Goal: Information Seeking & Learning: Browse casually

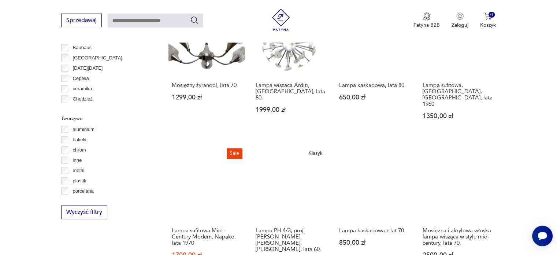
scroll to position [722, 0]
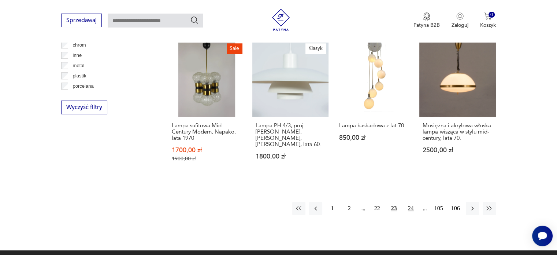
click at [414, 201] on button "24" at bounding box center [410, 207] width 13 height 13
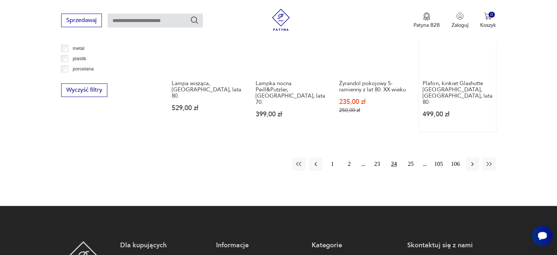
scroll to position [832, 0]
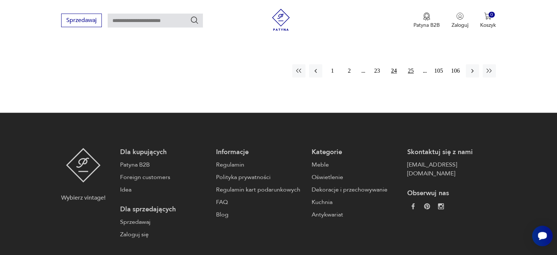
click at [411, 64] on button "25" at bounding box center [410, 70] width 13 height 13
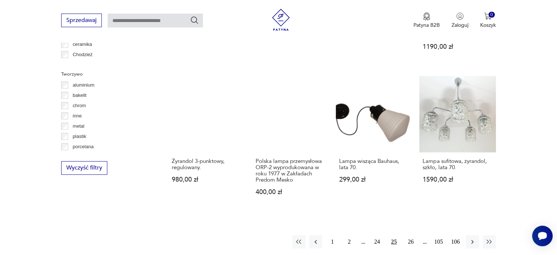
scroll to position [758, 0]
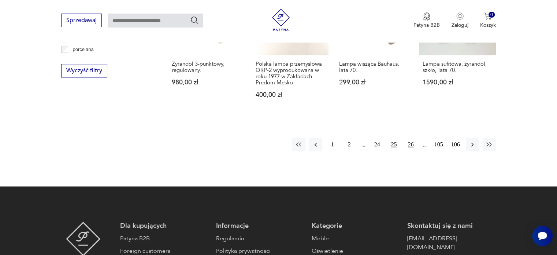
click at [407, 138] on button "26" at bounding box center [410, 144] width 13 height 13
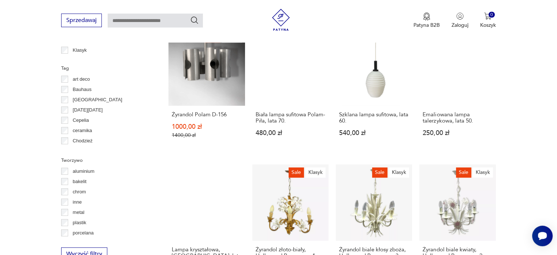
scroll to position [722, 0]
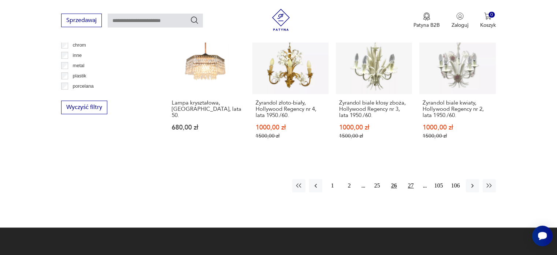
click at [412, 179] on button "27" at bounding box center [410, 185] width 13 height 13
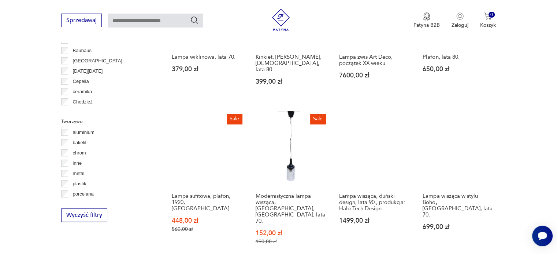
scroll to position [685, 0]
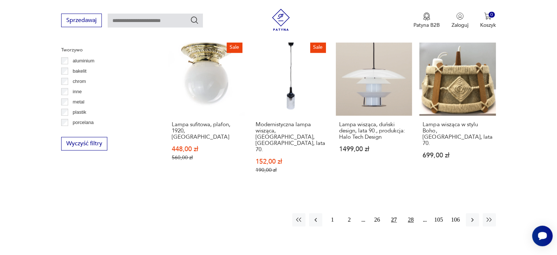
click at [408, 213] on button "28" at bounding box center [410, 219] width 13 height 13
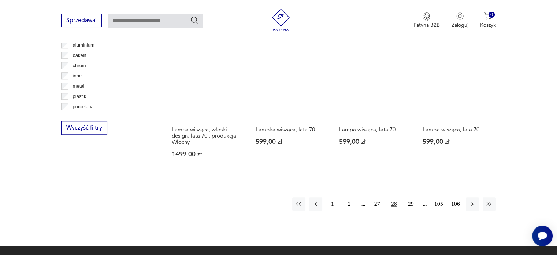
scroll to position [722, 0]
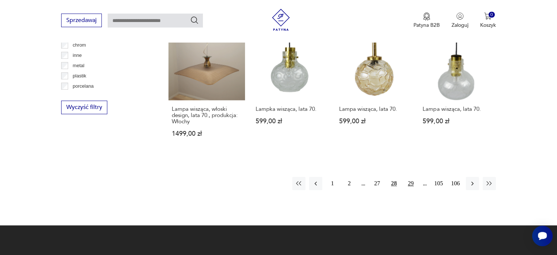
click at [408, 177] on button "29" at bounding box center [410, 183] width 13 height 13
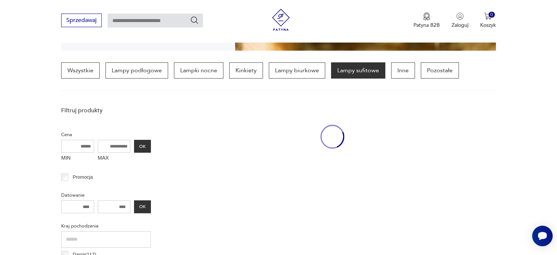
scroll to position [173, 0]
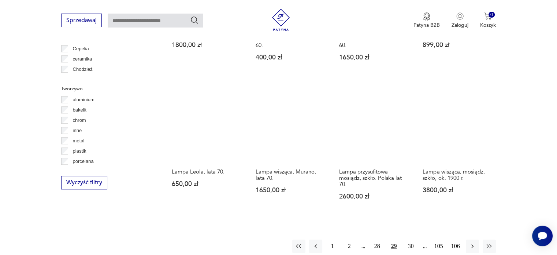
scroll to position [722, 0]
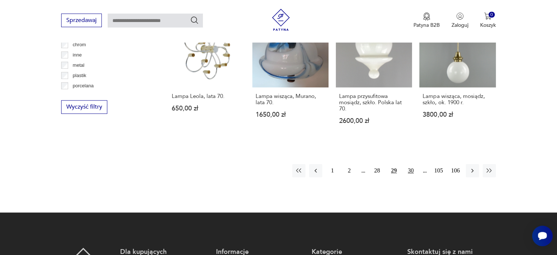
click at [412, 164] on button "30" at bounding box center [410, 170] width 13 height 13
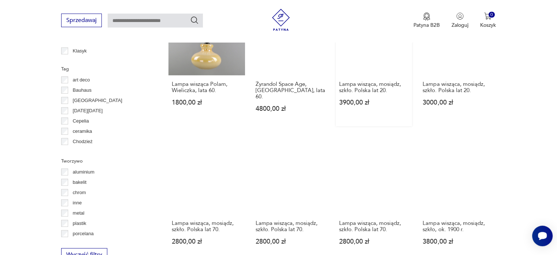
scroll to position [648, 0]
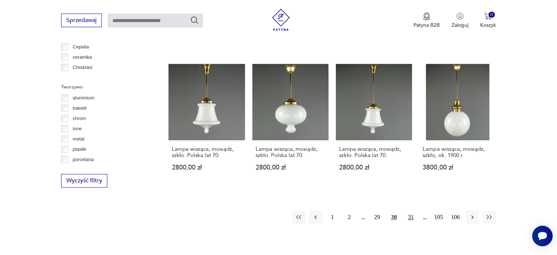
click at [407, 211] on button "31" at bounding box center [410, 216] width 13 height 13
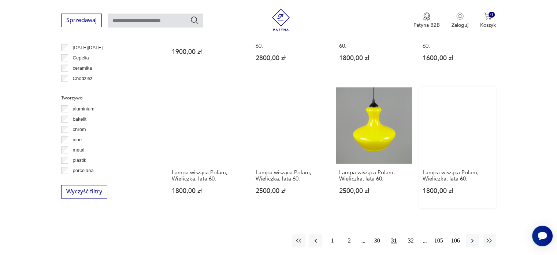
scroll to position [722, 0]
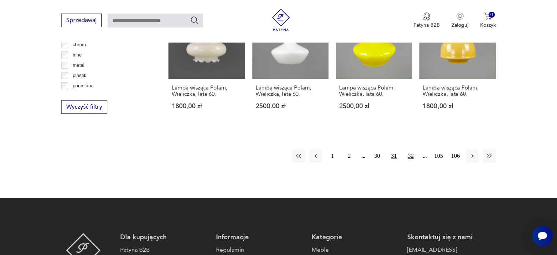
click at [414, 149] on button "32" at bounding box center [410, 155] width 13 height 13
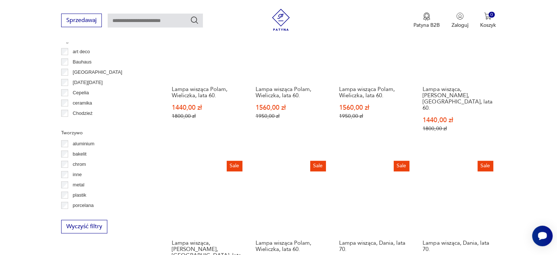
scroll to position [722, 0]
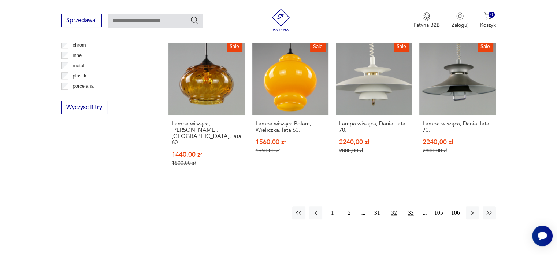
click at [415, 206] on button "33" at bounding box center [410, 212] width 13 height 13
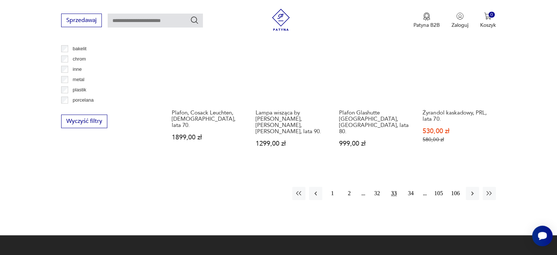
scroll to position [685, 0]
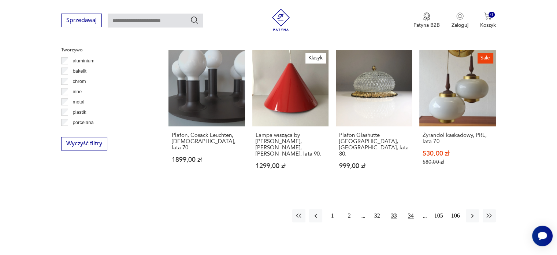
click at [411, 209] on button "34" at bounding box center [410, 215] width 13 height 13
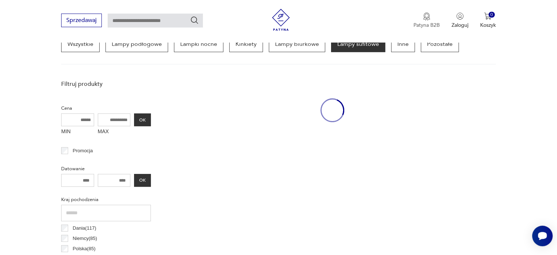
scroll to position [173, 0]
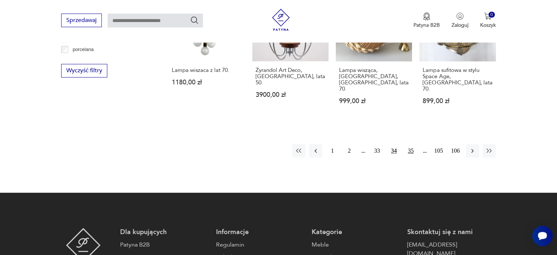
click at [407, 144] on button "35" at bounding box center [410, 150] width 13 height 13
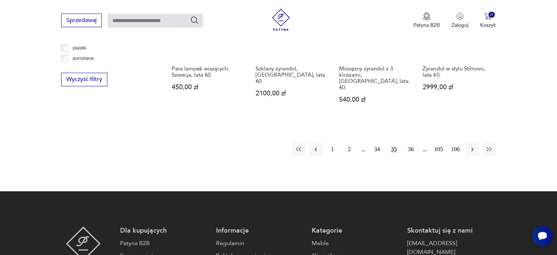
scroll to position [758, 0]
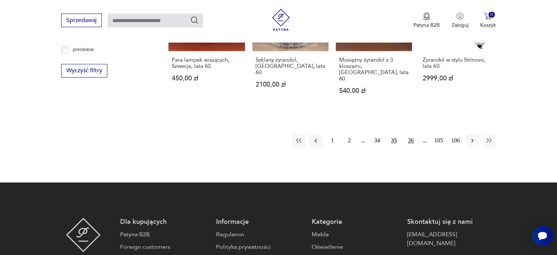
click at [409, 134] on button "36" at bounding box center [410, 140] width 13 height 13
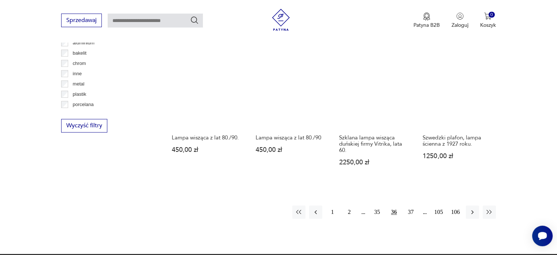
scroll to position [722, 0]
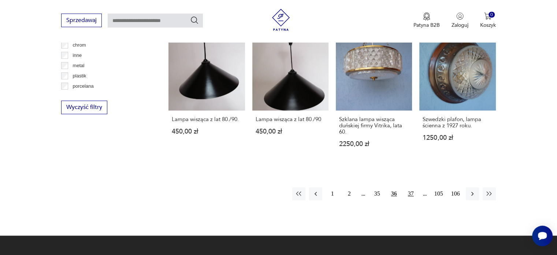
click at [407, 187] on button "37" at bounding box center [410, 193] width 13 height 13
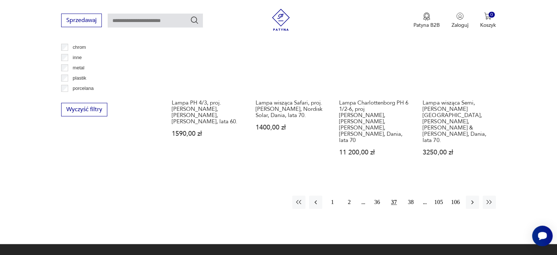
scroll to position [722, 0]
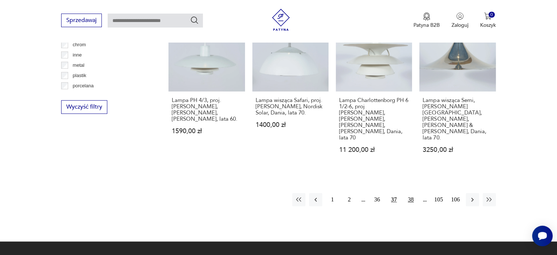
click at [412, 193] on button "38" at bounding box center [410, 199] width 13 height 13
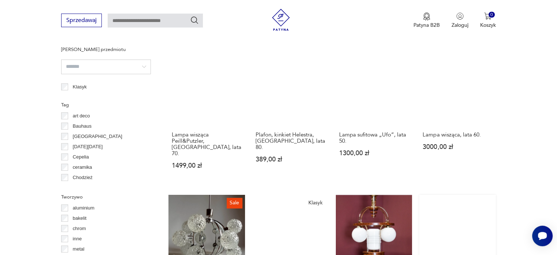
scroll to position [722, 0]
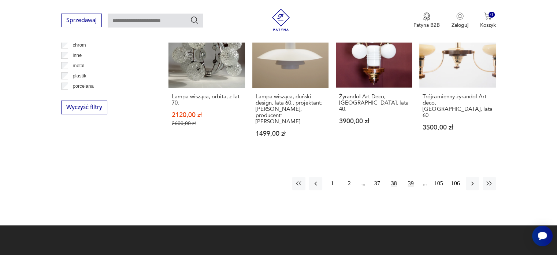
click at [410, 177] on button "39" at bounding box center [410, 183] width 13 height 13
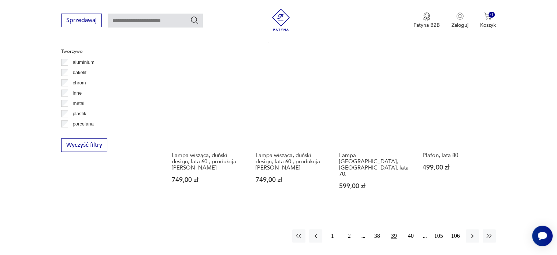
scroll to position [722, 0]
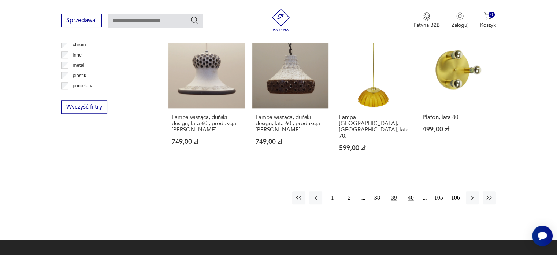
click at [407, 191] on button "40" at bounding box center [410, 197] width 13 height 13
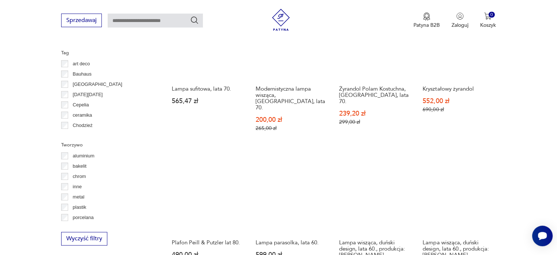
scroll to position [685, 0]
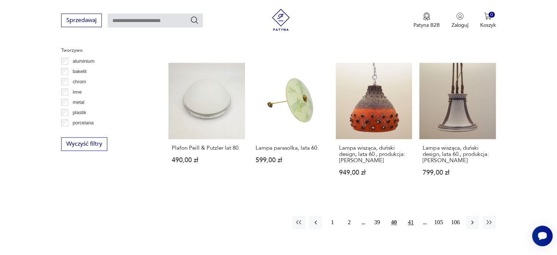
click at [407, 215] on button "41" at bounding box center [410, 221] width 13 height 13
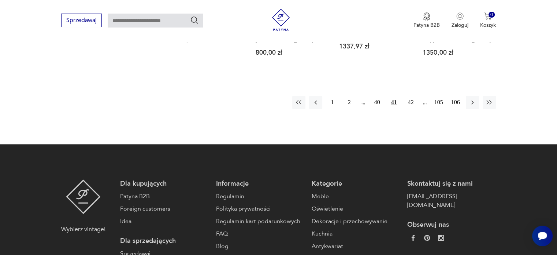
scroll to position [795, 0]
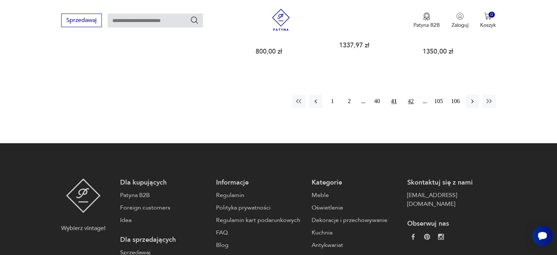
click at [408, 95] on button "42" at bounding box center [410, 101] width 13 height 13
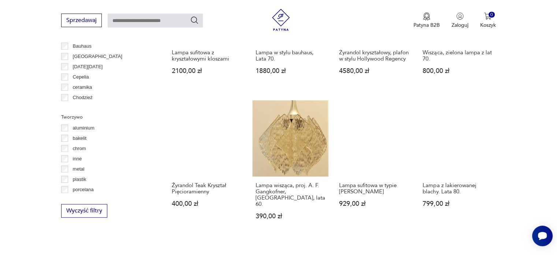
scroll to position [648, 0]
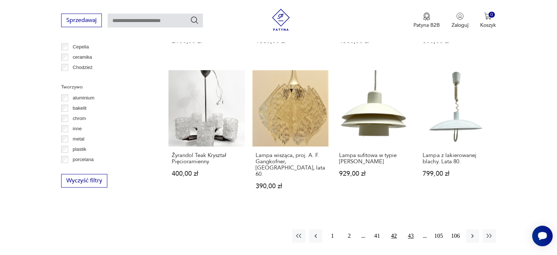
click at [410, 229] on button "43" at bounding box center [410, 235] width 13 height 13
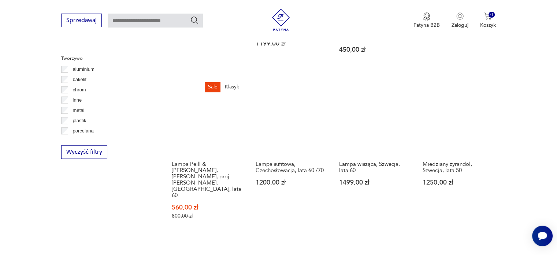
scroll to position [722, 0]
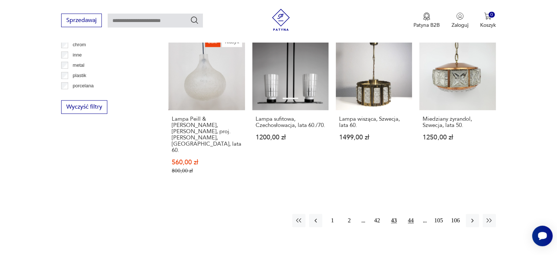
click at [412, 214] on button "44" at bounding box center [410, 220] width 13 height 13
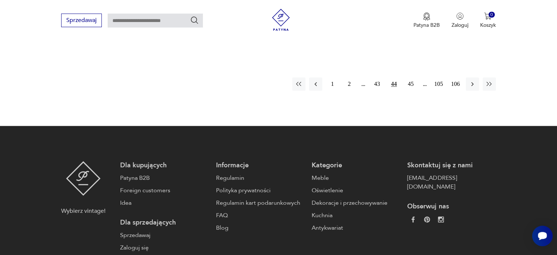
scroll to position [832, 0]
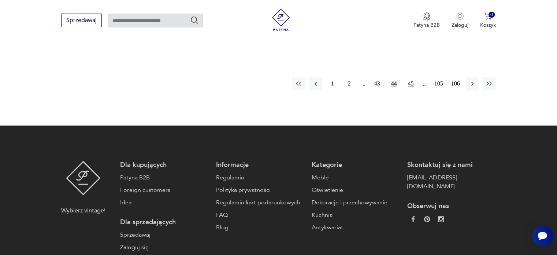
click at [411, 77] on button "45" at bounding box center [410, 83] width 13 height 13
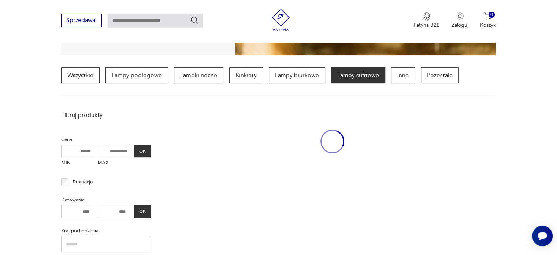
scroll to position [172, 0]
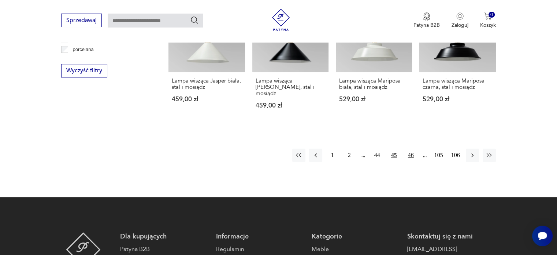
click at [414, 148] on button "46" at bounding box center [410, 154] width 13 height 13
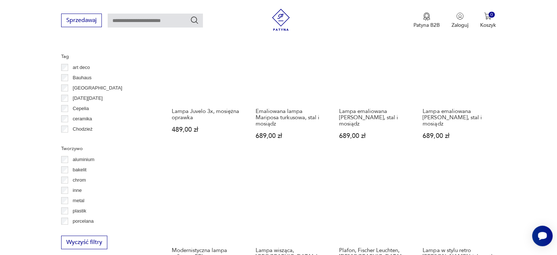
scroll to position [685, 0]
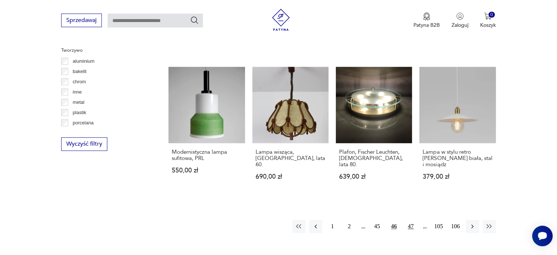
click at [410, 219] on button "47" at bounding box center [410, 225] width 13 height 13
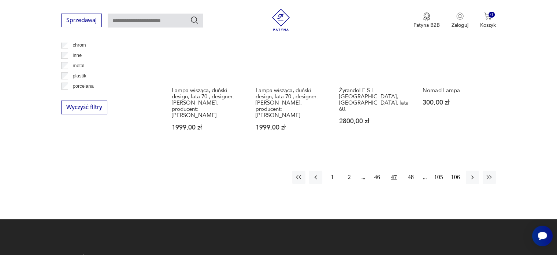
scroll to position [722, 0]
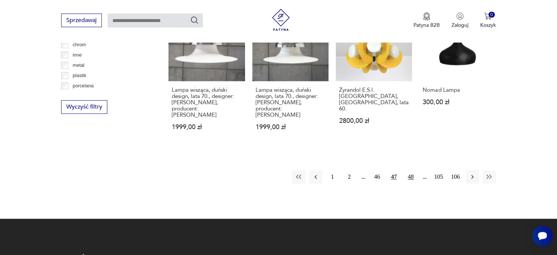
click at [409, 173] on button "48" at bounding box center [410, 176] width 13 height 13
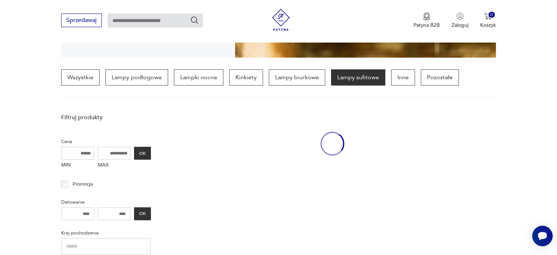
scroll to position [172, 0]
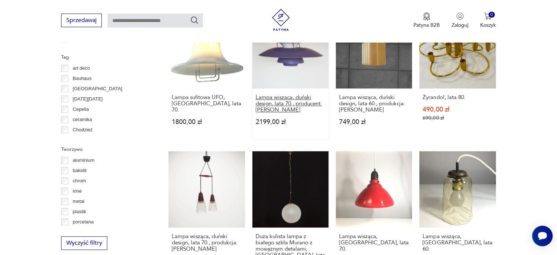
scroll to position [722, 0]
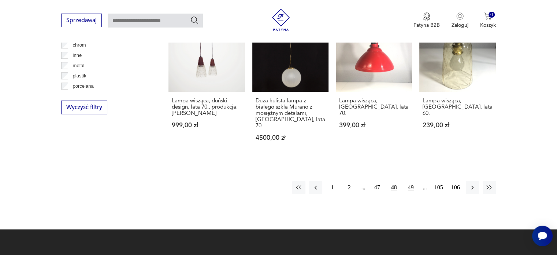
click at [411, 181] on button "49" at bounding box center [410, 187] width 13 height 13
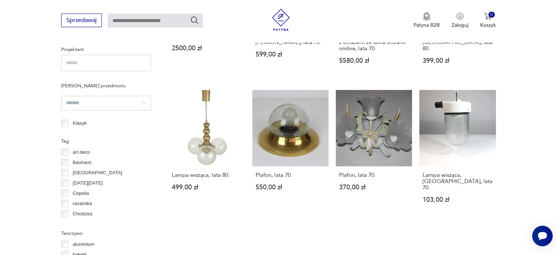
scroll to position [649, 0]
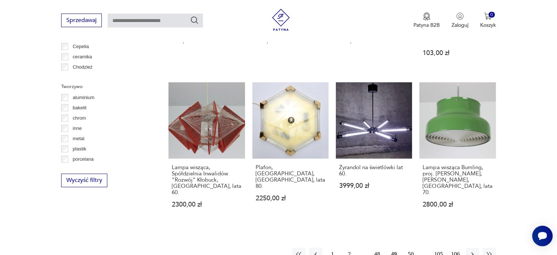
click at [408, 247] on button "50" at bounding box center [410, 253] width 13 height 13
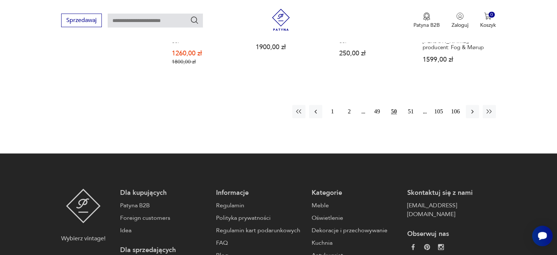
scroll to position [795, 0]
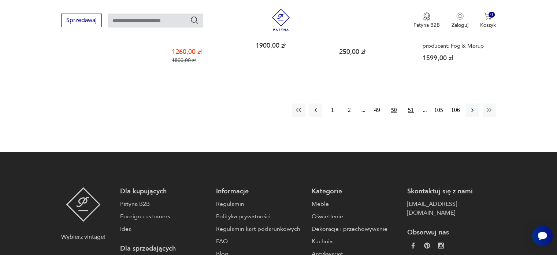
click at [411, 103] on button "51" at bounding box center [410, 109] width 13 height 13
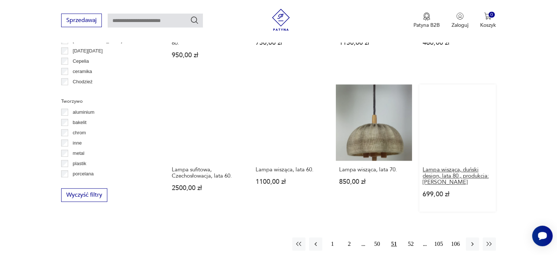
scroll to position [648, 0]
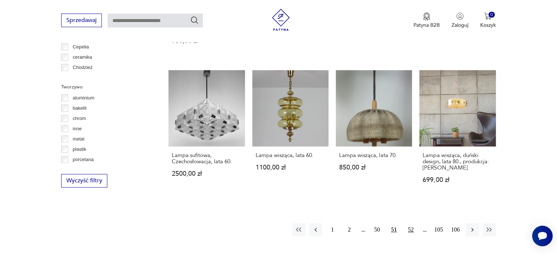
click at [411, 223] on button "52" at bounding box center [410, 229] width 13 height 13
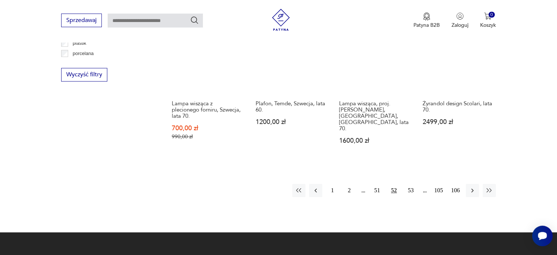
scroll to position [759, 0]
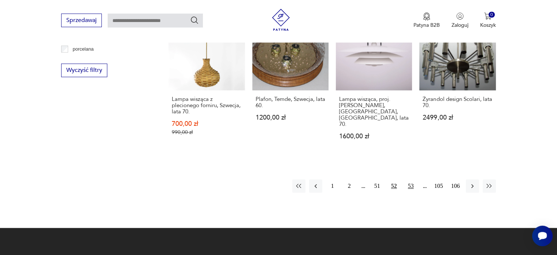
click at [411, 179] on button "53" at bounding box center [410, 185] width 13 height 13
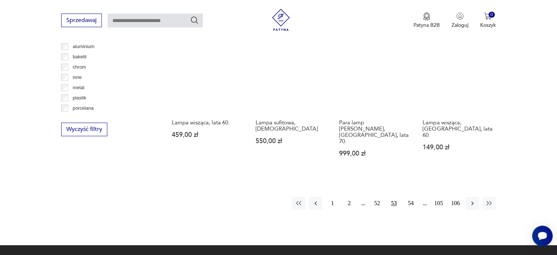
scroll to position [722, 0]
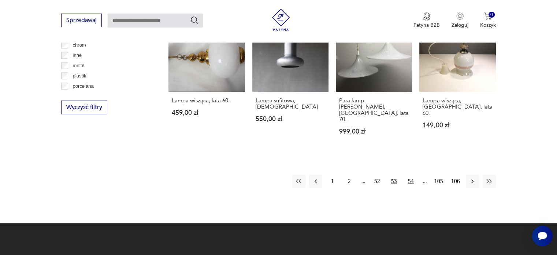
click at [410, 174] on button "54" at bounding box center [410, 180] width 13 height 13
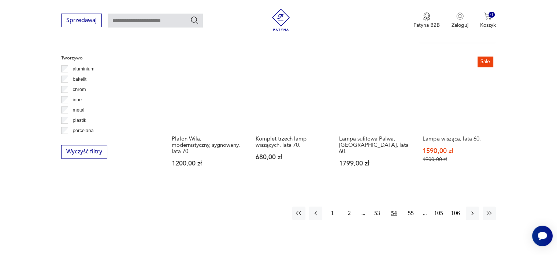
scroll to position [685, 0]
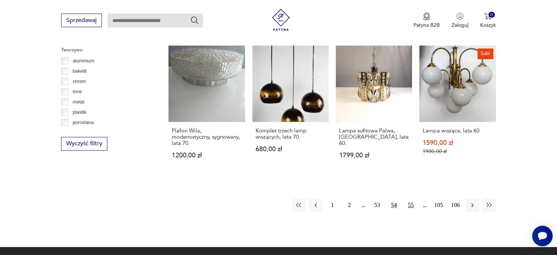
click at [413, 198] on button "55" at bounding box center [410, 204] width 13 height 13
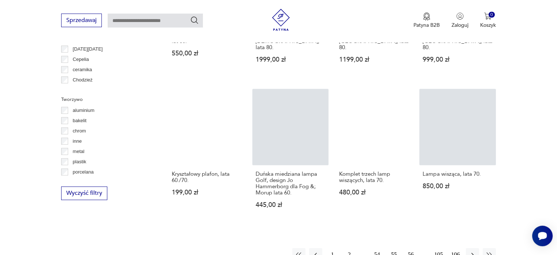
scroll to position [648, 0]
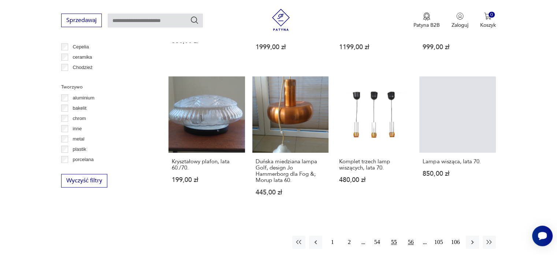
click at [410, 235] on button "56" at bounding box center [410, 241] width 13 height 13
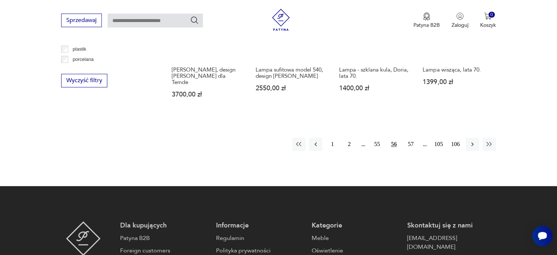
scroll to position [759, 0]
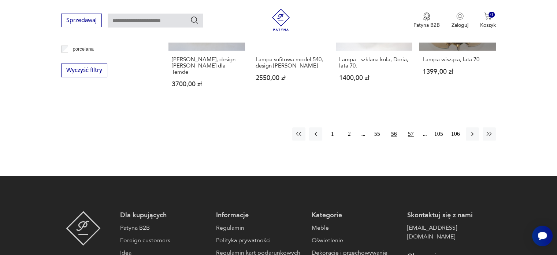
click at [408, 127] on button "57" at bounding box center [410, 133] width 13 height 13
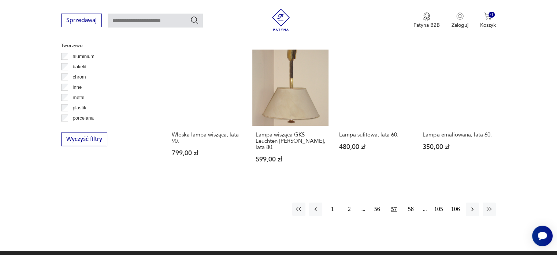
scroll to position [648, 0]
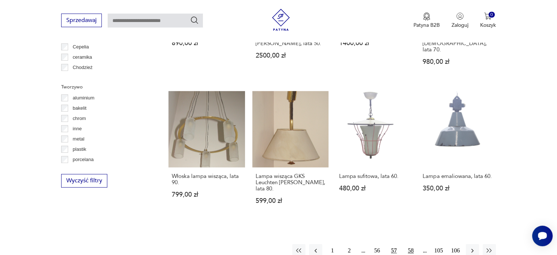
click at [407, 244] on button "58" at bounding box center [410, 250] width 13 height 13
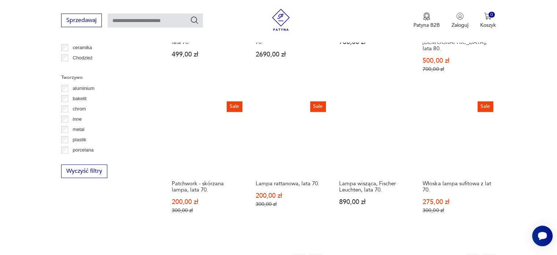
scroll to position [685, 0]
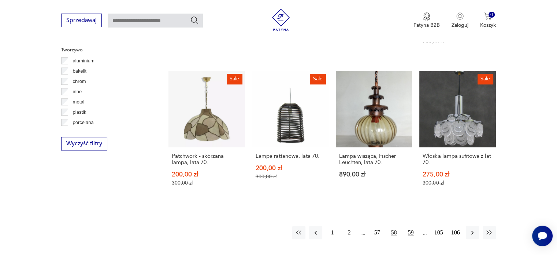
click at [411, 226] on button "59" at bounding box center [410, 232] width 13 height 13
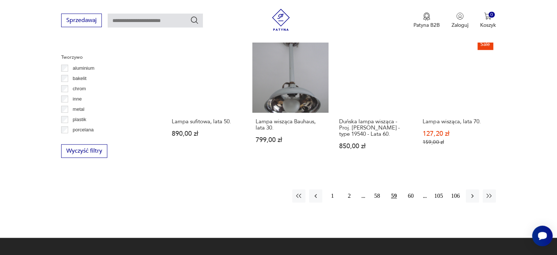
scroll to position [722, 0]
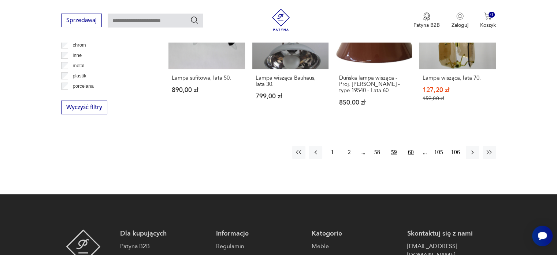
click at [410, 151] on button "60" at bounding box center [410, 151] width 13 height 13
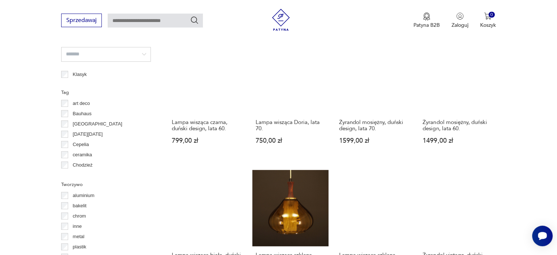
scroll to position [649, 0]
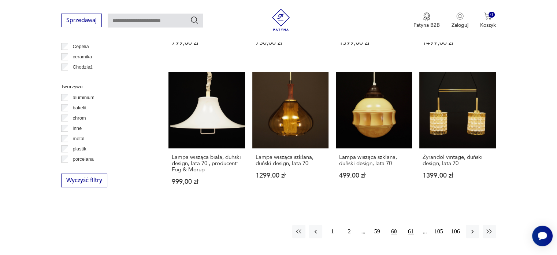
click at [409, 225] on button "61" at bounding box center [410, 231] width 13 height 13
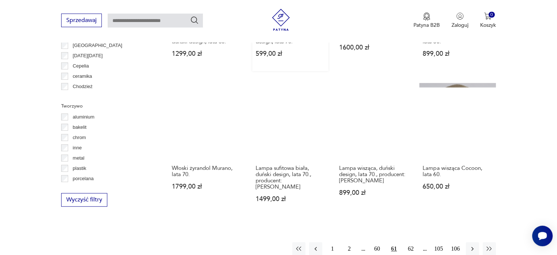
scroll to position [648, 0]
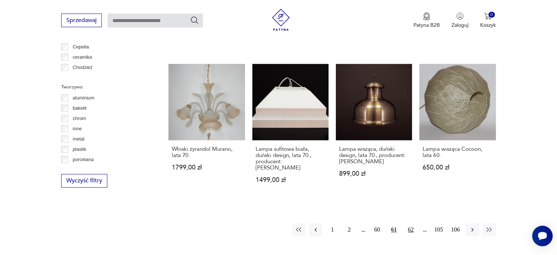
click at [409, 225] on button "62" at bounding box center [410, 229] width 13 height 13
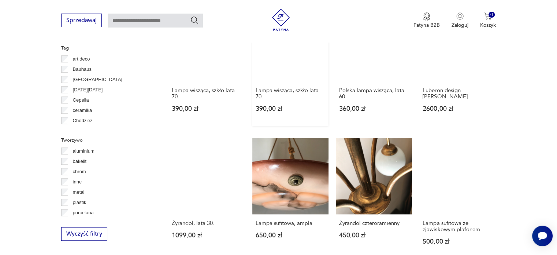
scroll to position [649, 0]
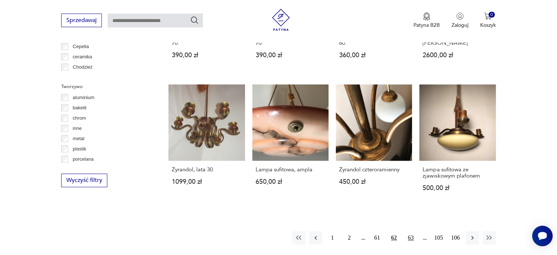
click at [410, 231] on button "63" at bounding box center [410, 237] width 13 height 13
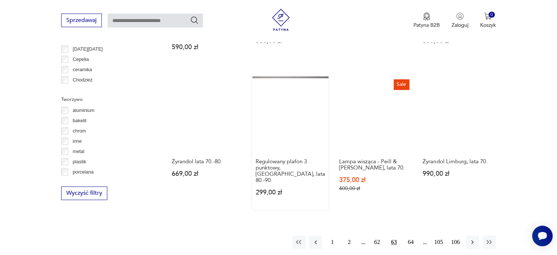
scroll to position [648, 0]
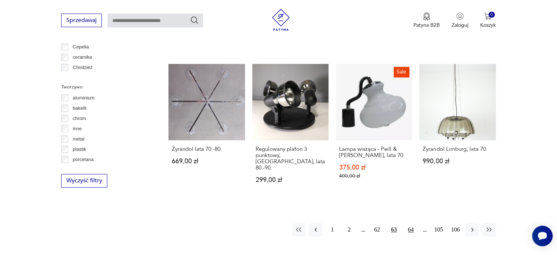
click at [409, 223] on button "64" at bounding box center [410, 229] width 13 height 13
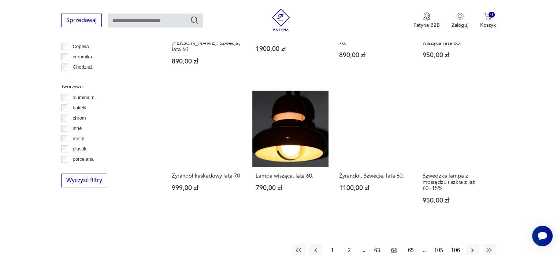
scroll to position [685, 0]
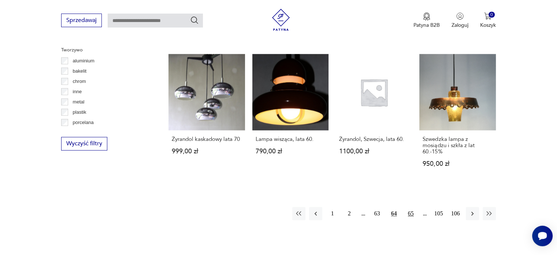
click at [408, 207] on button "65" at bounding box center [410, 213] width 13 height 13
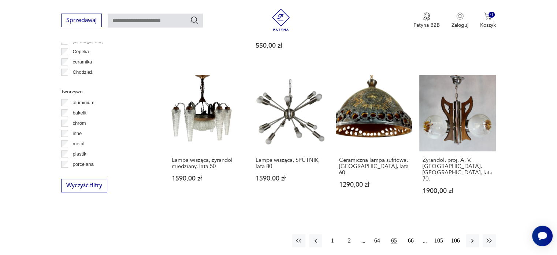
scroll to position [758, 0]
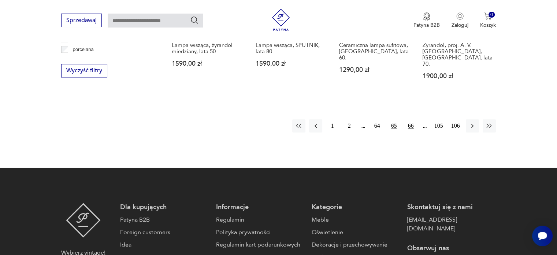
click at [412, 119] on button "66" at bounding box center [410, 125] width 13 height 13
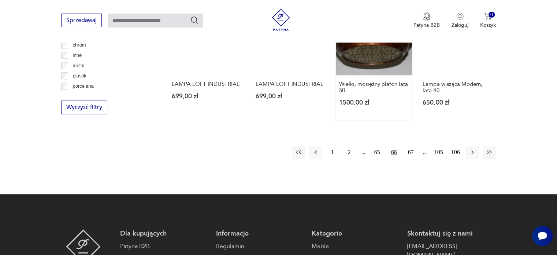
scroll to position [685, 0]
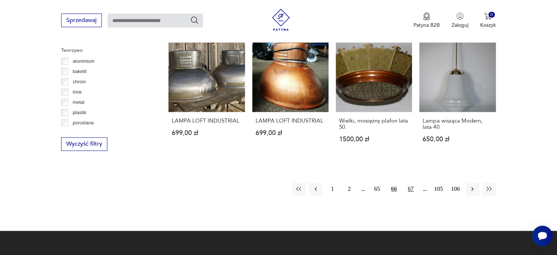
click at [410, 195] on button "67" at bounding box center [410, 188] width 13 height 13
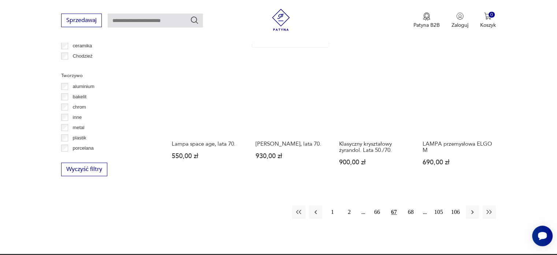
scroll to position [685, 0]
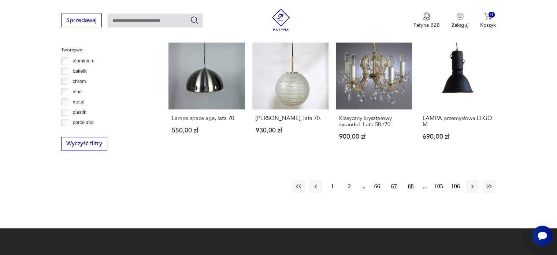
click at [410, 185] on button "68" at bounding box center [410, 186] width 13 height 13
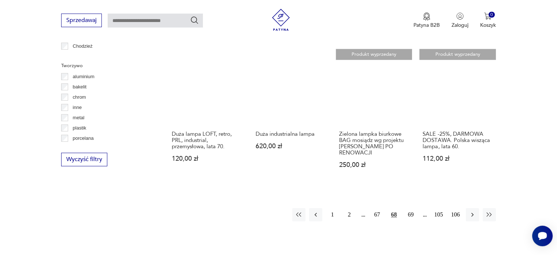
scroll to position [722, 0]
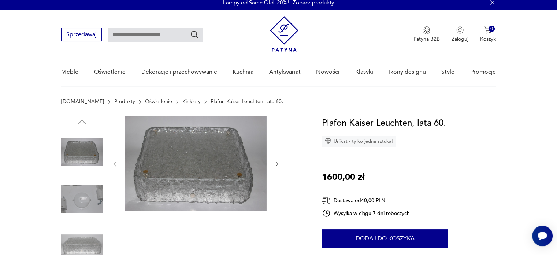
scroll to position [37, 0]
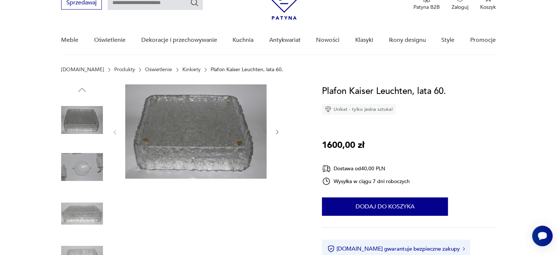
click at [482, 238] on div "Plafon Kaiser Leuchten, lata 60. Unikat - tylko jedna sztuka! 1600,00 zł Dostaw…" at bounding box center [409, 184] width 174 height 201
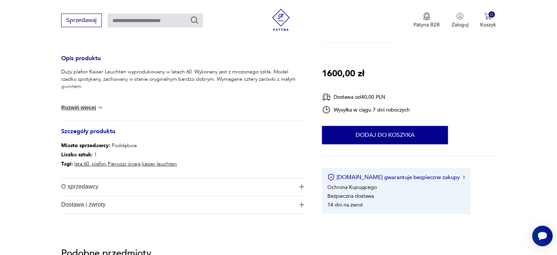
scroll to position [293, 0]
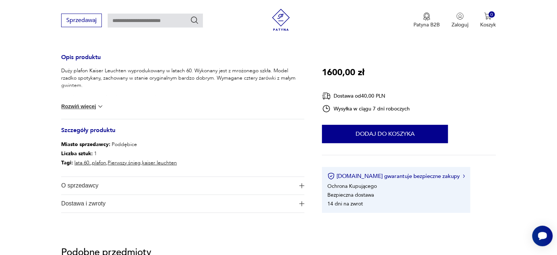
click at [94, 105] on button "Rozwiń więcej" at bounding box center [82, 106] width 42 height 7
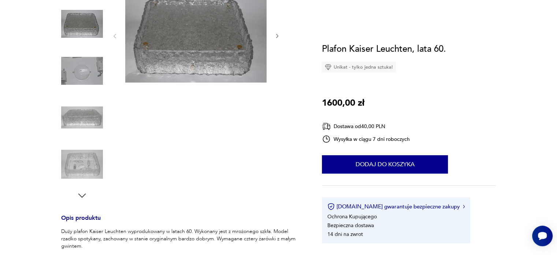
scroll to position [0, 0]
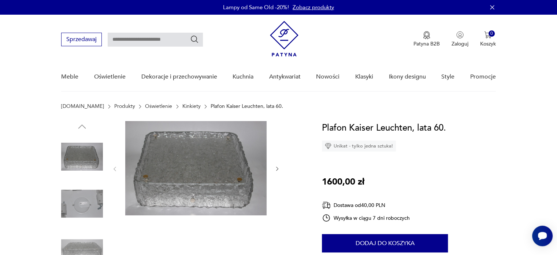
drag, startPoint x: 471, startPoint y: 149, endPoint x: 367, endPoint y: 45, distance: 146.9
click at [471, 149] on div "Plafon Kaiser Leuchten, lata 60. Unikat - tylko jedna sztuka! 1600,00 zł Dostaw…" at bounding box center [409, 221] width 174 height 201
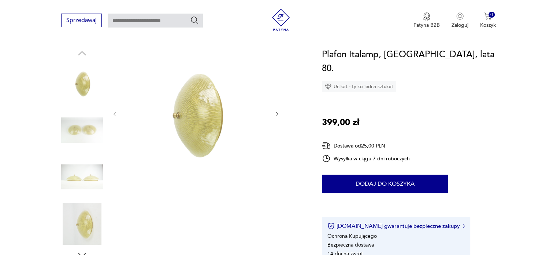
scroll to position [110, 0]
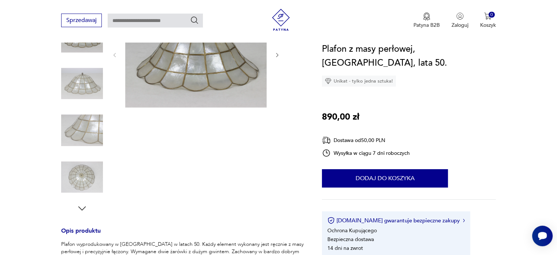
scroll to position [73, 0]
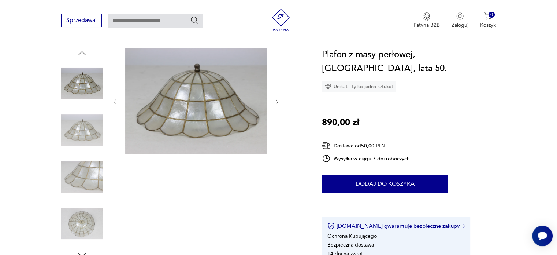
click at [275, 101] on icon "button" at bounding box center [277, 102] width 6 height 6
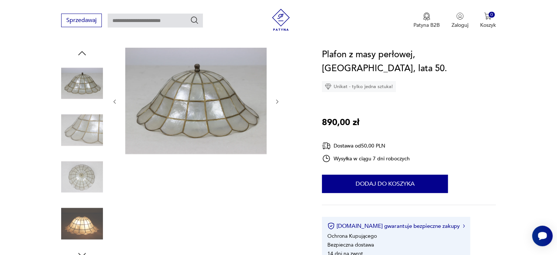
click at [275, 101] on icon "button" at bounding box center [277, 102] width 6 height 6
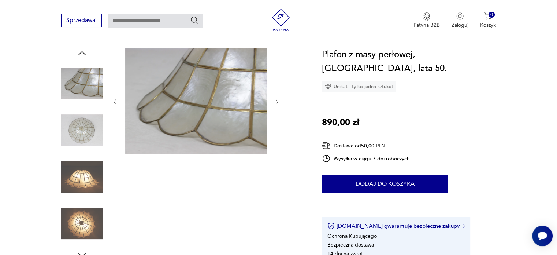
click at [275, 101] on icon "button" at bounding box center [277, 102] width 6 height 6
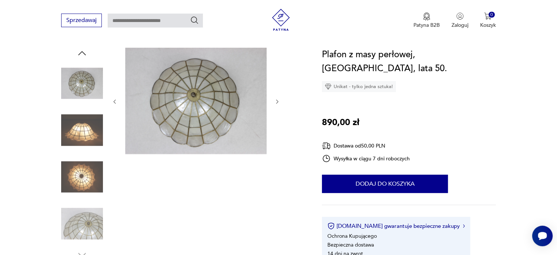
click at [275, 101] on icon "button" at bounding box center [277, 102] width 6 height 6
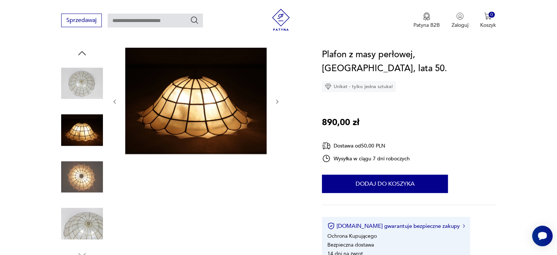
click at [275, 101] on icon "button" at bounding box center [277, 102] width 6 height 6
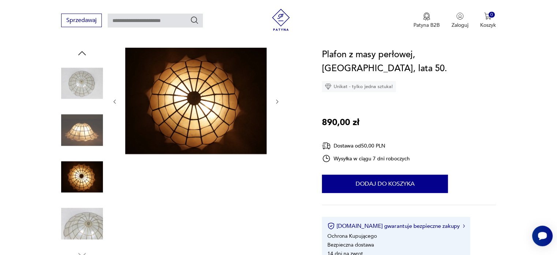
click at [275, 101] on icon "button" at bounding box center [277, 102] width 6 height 6
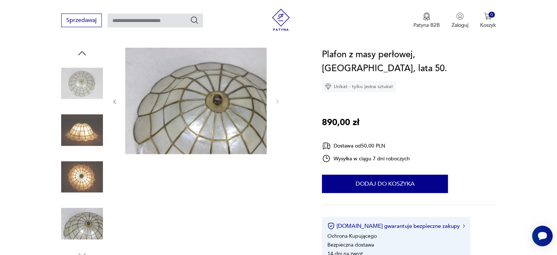
click at [115, 101] on icon "button" at bounding box center [115, 102] width 6 height 6
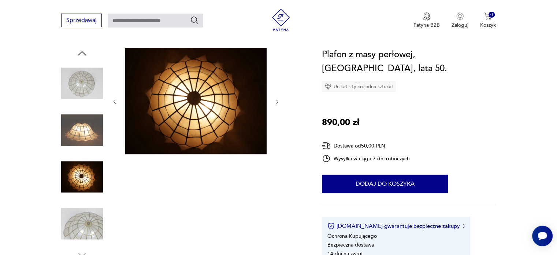
click at [114, 100] on icon "button" at bounding box center [115, 101] width 2 height 4
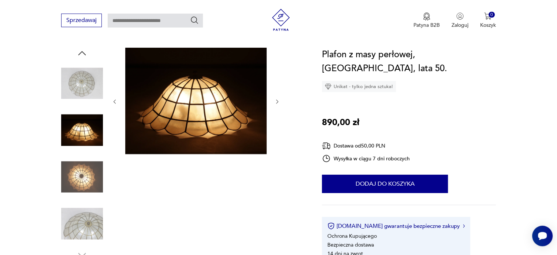
click at [114, 100] on icon "button" at bounding box center [115, 102] width 6 height 6
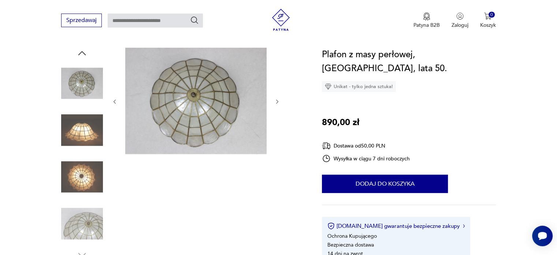
click at [115, 100] on icon "button" at bounding box center [115, 102] width 6 height 6
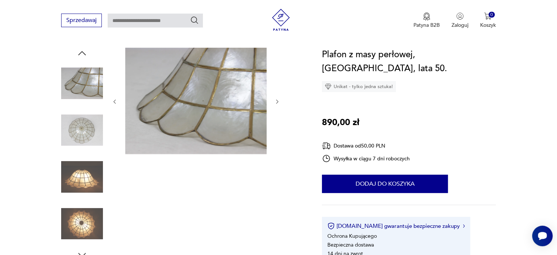
click at [115, 100] on icon "button" at bounding box center [115, 102] width 6 height 6
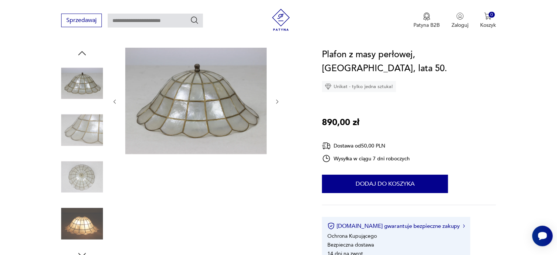
click at [115, 100] on icon "button" at bounding box center [115, 101] width 2 height 4
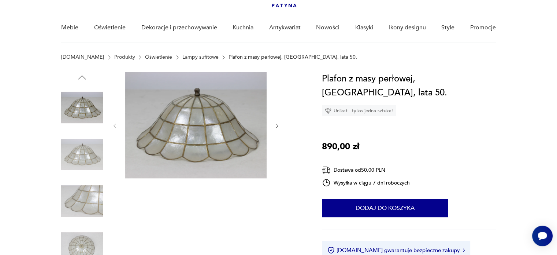
scroll to position [37, 0]
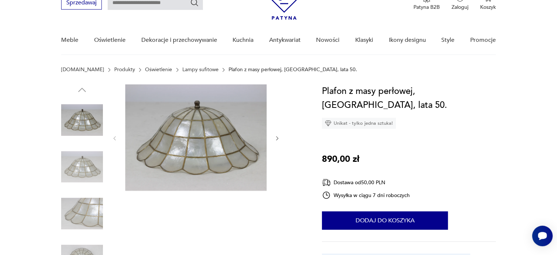
drag, startPoint x: 24, startPoint y: 81, endPoint x: 75, endPoint y: 14, distance: 84.4
click at [24, 81] on section "Patyna.pl Produkty Oświetlenie Lampy sufitowe Plafon z masy perłowej, Niemcy, l…" at bounding box center [278, 76] width 557 height 18
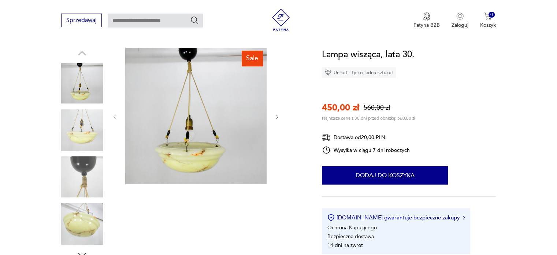
scroll to position [110, 0]
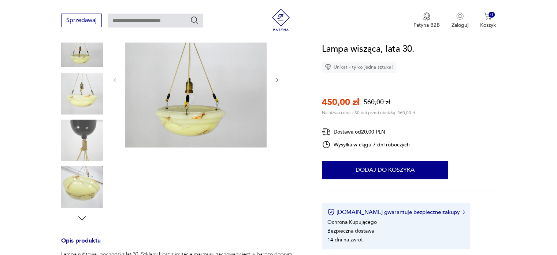
click at [82, 220] on icon "button" at bounding box center [82, 217] width 11 height 11
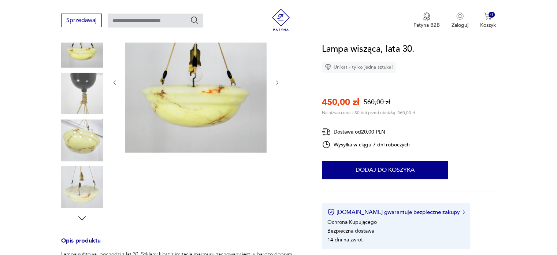
click at [82, 220] on icon "button" at bounding box center [82, 217] width 11 height 11
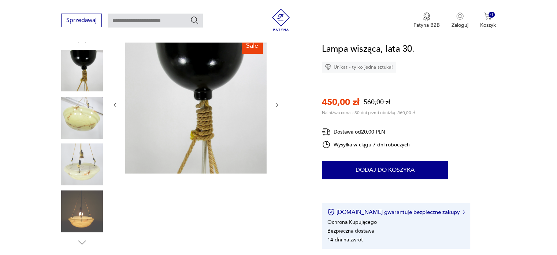
scroll to position [73, 0]
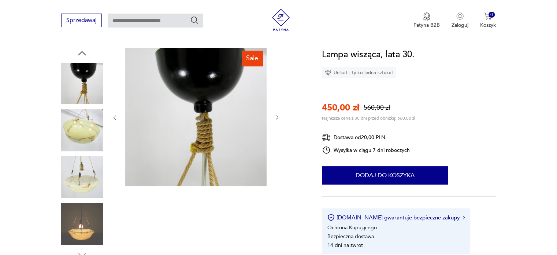
click at [85, 53] on icon "button" at bounding box center [82, 53] width 11 height 11
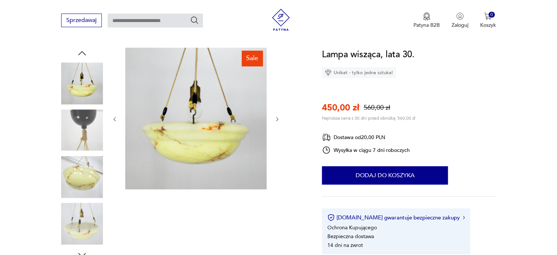
click at [85, 53] on icon "button" at bounding box center [82, 53] width 11 height 11
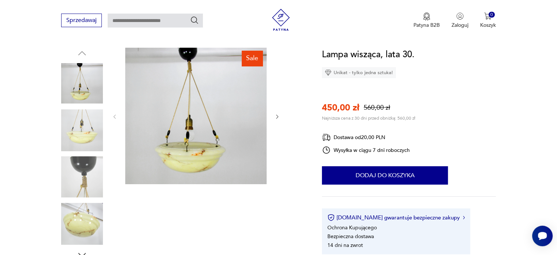
scroll to position [0, 0]
click at [506, 164] on section "Sale Opis produktu Lampa sufitowa, pochodzi z lat 30. Szklany klosz z imitacją …" at bounding box center [278, 241] width 557 height 386
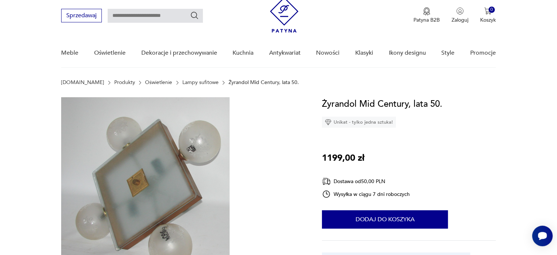
scroll to position [37, 0]
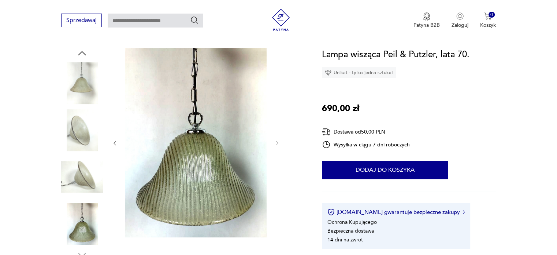
click at [112, 143] on icon "button" at bounding box center [115, 143] width 6 height 6
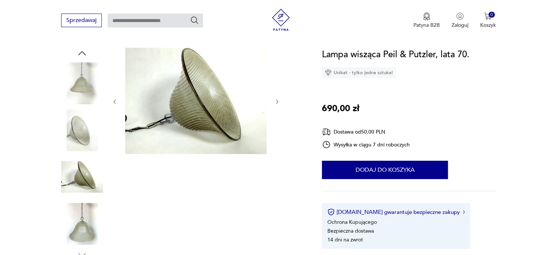
click at [114, 106] on div at bounding box center [196, 102] width 169 height 108
click at [116, 101] on icon "button" at bounding box center [115, 102] width 6 height 6
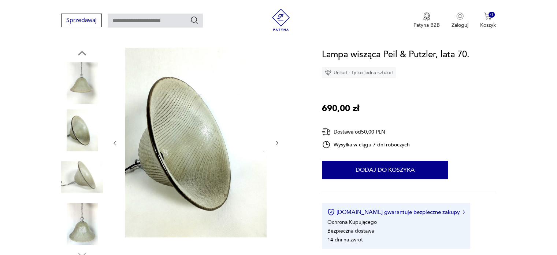
click at [114, 146] on icon "button" at bounding box center [115, 143] width 6 height 6
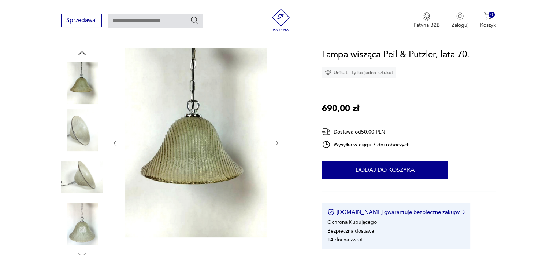
click at [114, 145] on icon "button" at bounding box center [115, 143] width 6 height 6
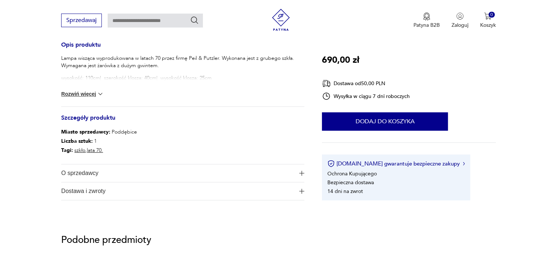
scroll to position [293, 0]
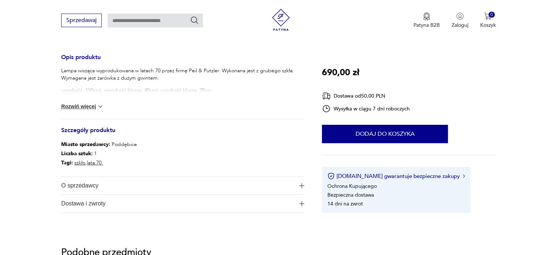
click at [84, 107] on button "Rozwiń więcej" at bounding box center [82, 106] width 42 height 7
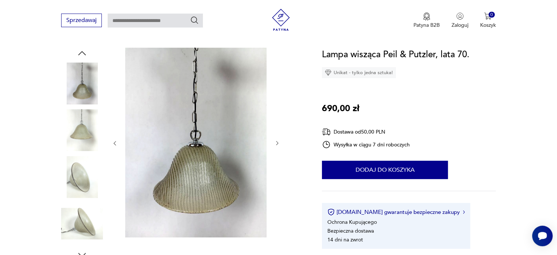
scroll to position [0, 0]
click at [517, 141] on section "Opis produktu Lampa wisząca wyprodukowana w latach 70 przez firmę Peil & Putzle…" at bounding box center [278, 248] width 557 height 401
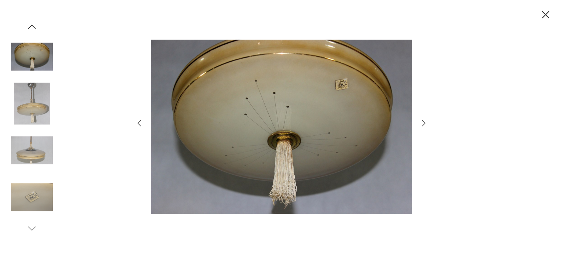
click at [139, 121] on icon "button" at bounding box center [139, 123] width 3 height 6
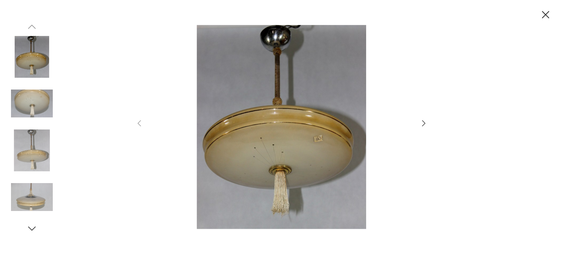
click at [423, 120] on icon "button" at bounding box center [423, 123] width 9 height 9
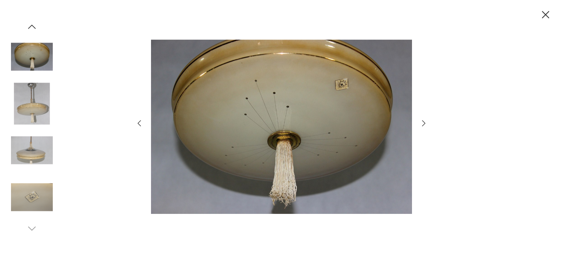
click at [422, 121] on icon "button" at bounding box center [423, 123] width 3 height 6
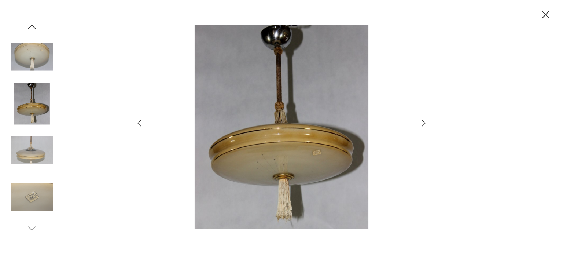
click at [541, 14] on icon "button" at bounding box center [545, 14] width 13 height 13
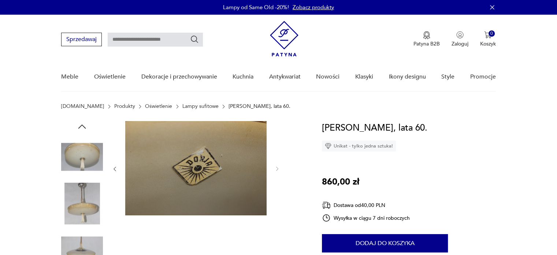
click at [99, 151] on img at bounding box center [82, 157] width 42 height 42
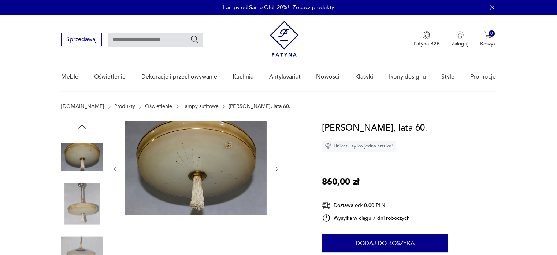
click at [78, 204] on img at bounding box center [82, 203] width 42 height 42
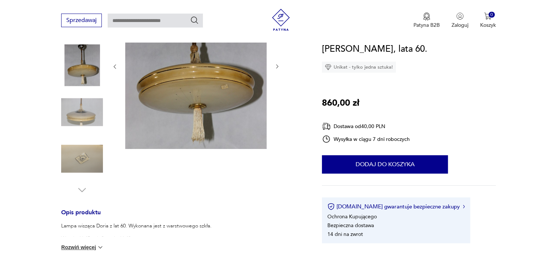
scroll to position [256, 0]
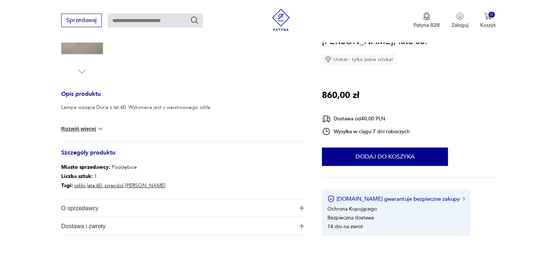
click at [88, 132] on div "Lampa wisząca Doria z lat 60. Wykonana jest z warstwowego szkła. Wysokość 45cm|…" at bounding box center [182, 122] width 243 height 37
click at [88, 127] on button "Rozwiń więcej" at bounding box center [82, 128] width 42 height 7
